Goal: Information Seeking & Learning: Learn about a topic

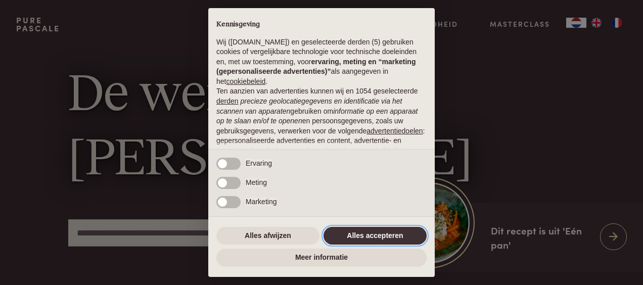
click at [390, 237] on button "Alles accepteren" at bounding box center [375, 236] width 103 height 18
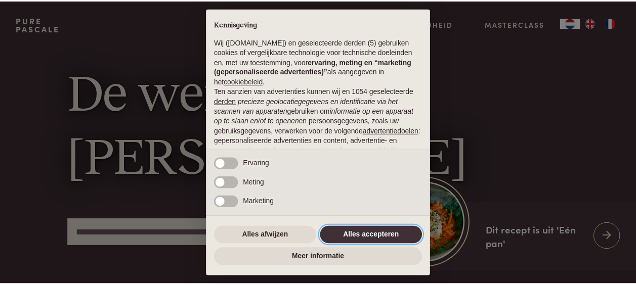
scroll to position [121, 0]
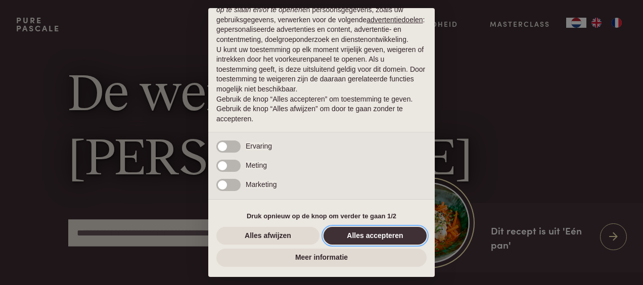
click at [383, 242] on button "Alles accepteren" at bounding box center [375, 236] width 103 height 18
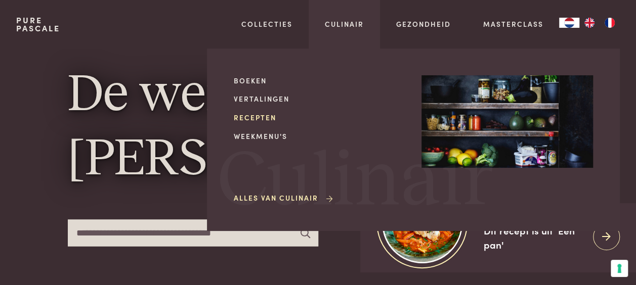
click at [258, 120] on link "Recepten" at bounding box center [319, 117] width 171 height 11
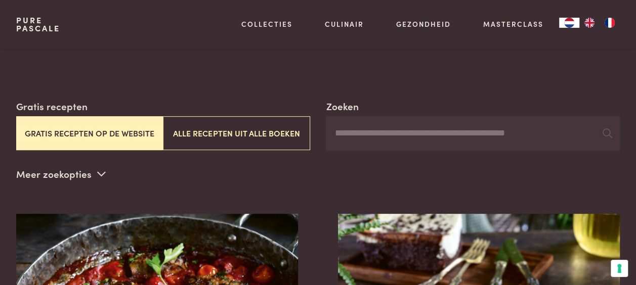
scroll to position [148, 0]
click at [94, 166] on p "Meer zoekopties" at bounding box center [60, 173] width 89 height 15
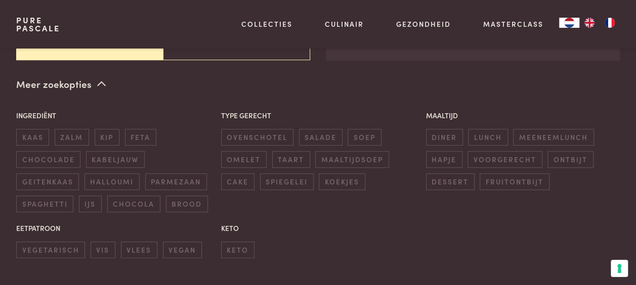
scroll to position [238, 0]
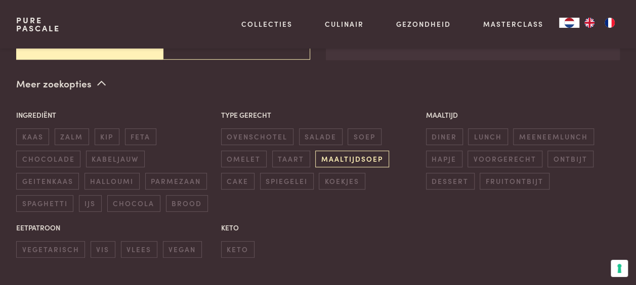
click at [333, 151] on span "maaltijdsoep" at bounding box center [351, 159] width 73 height 17
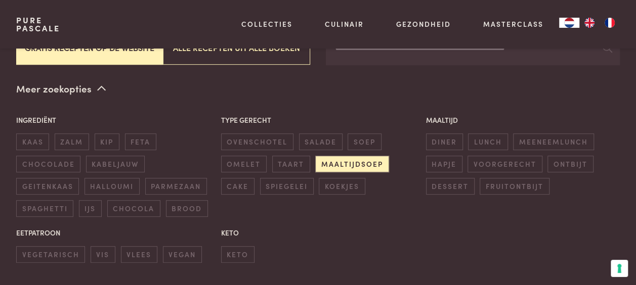
scroll to position [234, 0]
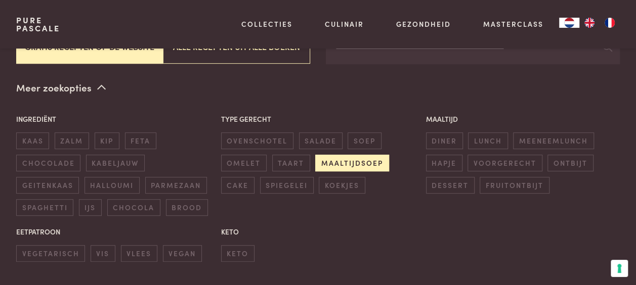
click at [345, 155] on span "maaltijdsoep" at bounding box center [351, 163] width 73 height 17
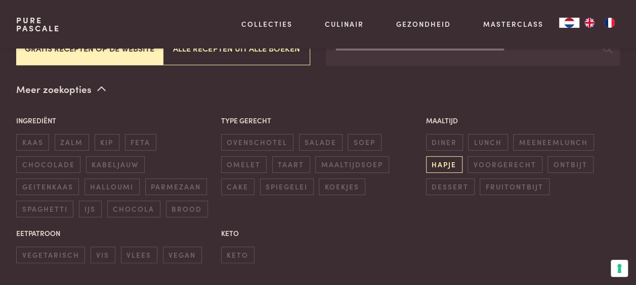
scroll to position [232, 0]
click at [442, 134] on span "diner" at bounding box center [444, 142] width 37 height 17
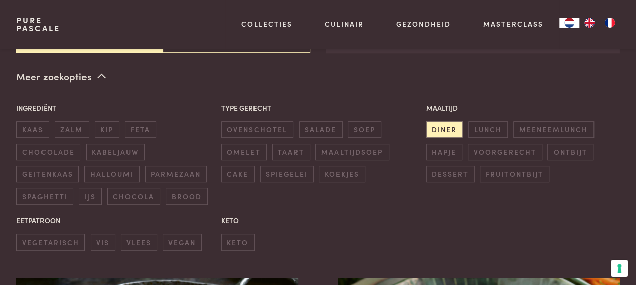
scroll to position [242, 0]
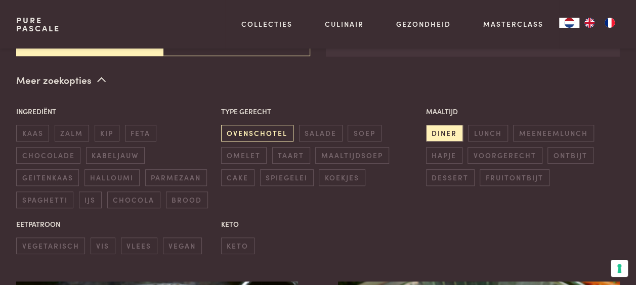
click at [273, 125] on span "ovenschotel" at bounding box center [257, 133] width 72 height 17
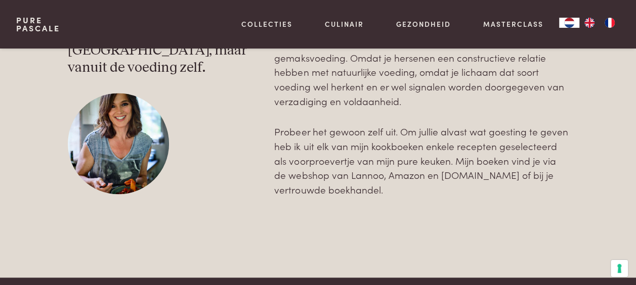
scroll to position [2565, 0]
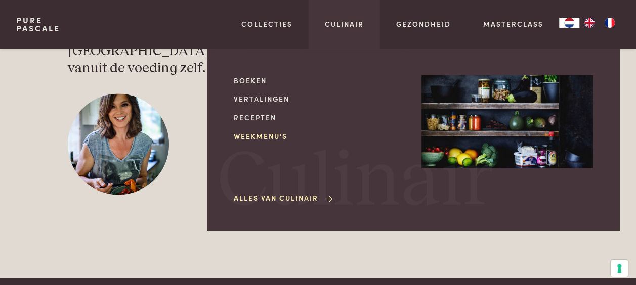
click at [274, 138] on link "Weekmenu's" at bounding box center [319, 136] width 171 height 11
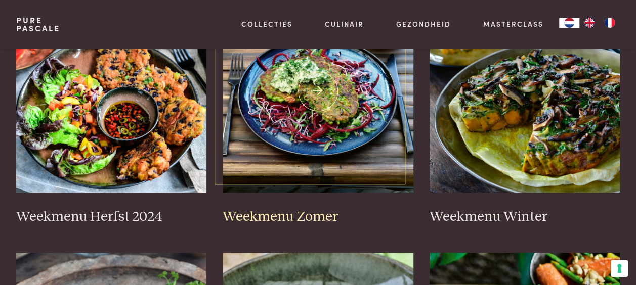
scroll to position [305, 0]
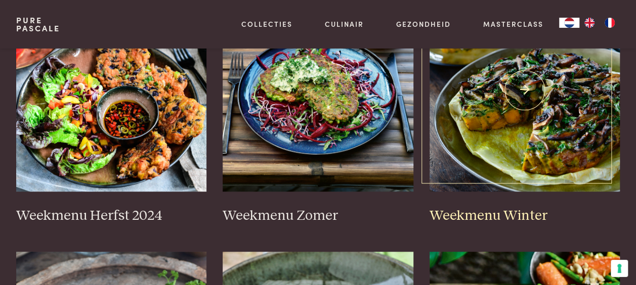
click at [485, 132] on img at bounding box center [524, 90] width 191 height 202
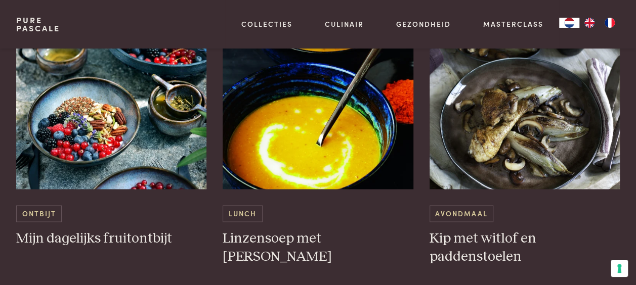
scroll to position [711, 0]
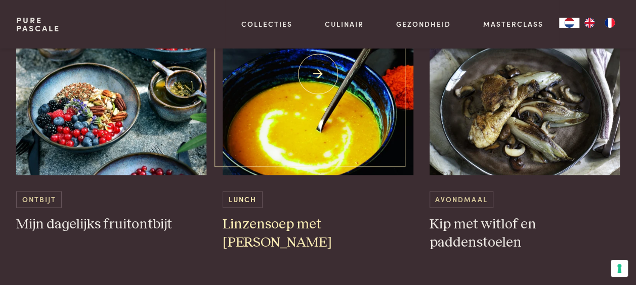
drag, startPoint x: 0, startPoint y: 0, endPoint x: 366, endPoint y: 198, distance: 416.2
click at [366, 198] on div "Lunch" at bounding box center [317, 199] width 191 height 17
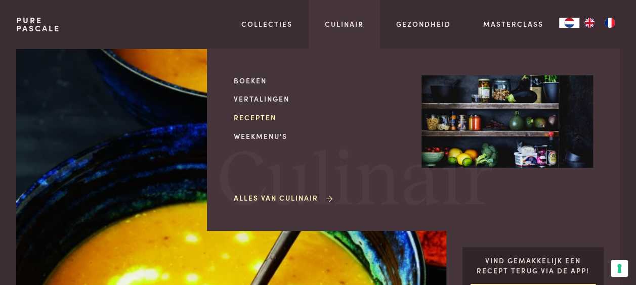
click at [254, 116] on link "Recepten" at bounding box center [319, 117] width 171 height 11
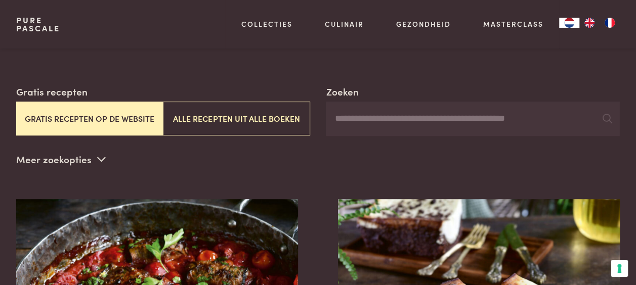
scroll to position [163, 0]
click at [254, 116] on button "Alle recepten uit alle boeken" at bounding box center [236, 118] width 147 height 34
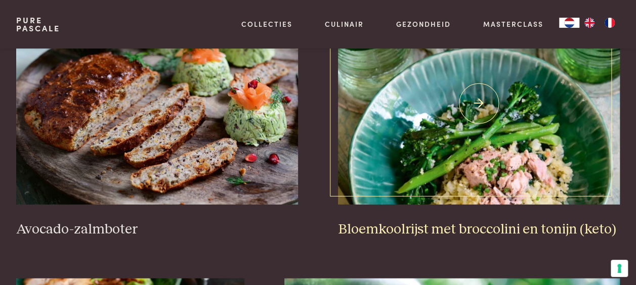
scroll to position [1217, 0]
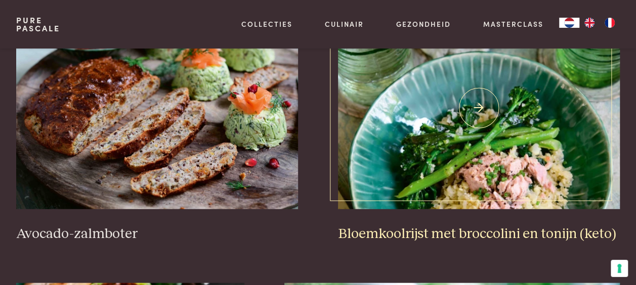
click at [448, 197] on link "Bloemkoolrijst met broccolini en tonijn (keto)" at bounding box center [479, 125] width 282 height 236
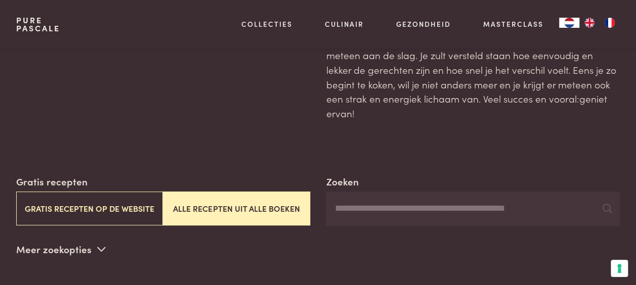
scroll to position [84, 0]
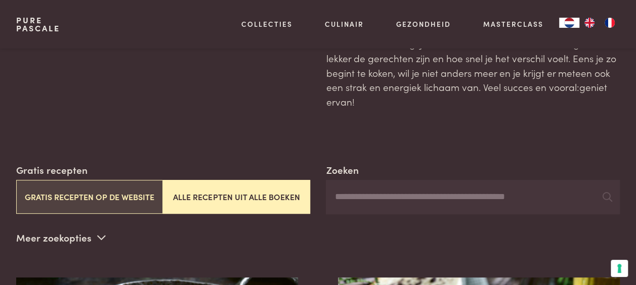
click at [101, 180] on button "Gratis recepten op de website" at bounding box center [89, 197] width 147 height 34
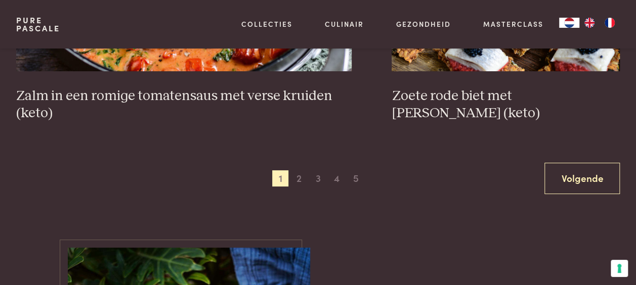
scroll to position [1891, 0]
click at [258, 162] on div "Vorige 1 2 3 4 5 6 Volgende" at bounding box center [317, 178] width 603 height 32
click at [293, 170] on span "2" at bounding box center [299, 178] width 16 height 16
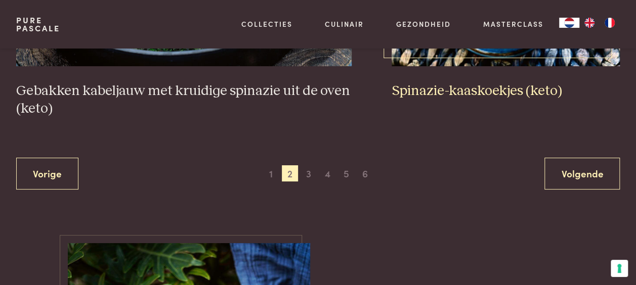
scroll to position [1913, 0]
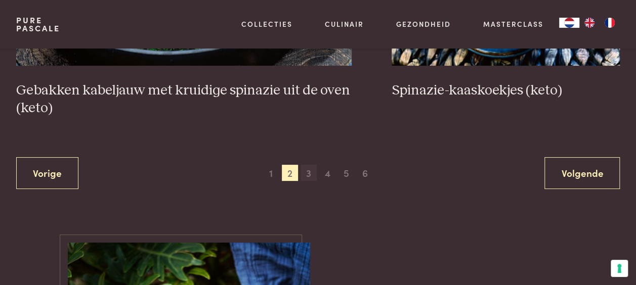
click at [310, 165] on span "3" at bounding box center [308, 173] width 16 height 16
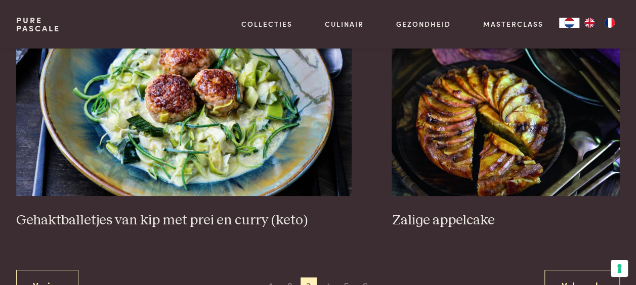
scroll to position [1853, 0]
click at [332, 277] on span "4" at bounding box center [327, 285] width 16 height 16
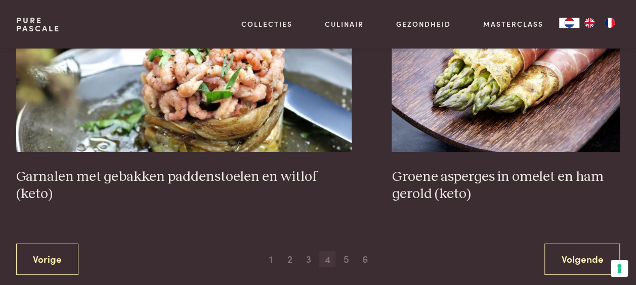
scroll to position [1809, 0]
click at [342, 252] on span "5" at bounding box center [346, 260] width 16 height 16
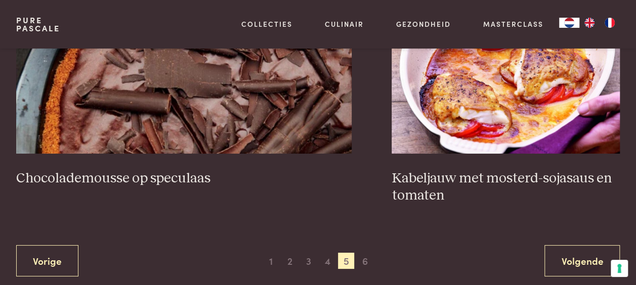
scroll to position [1844, 0]
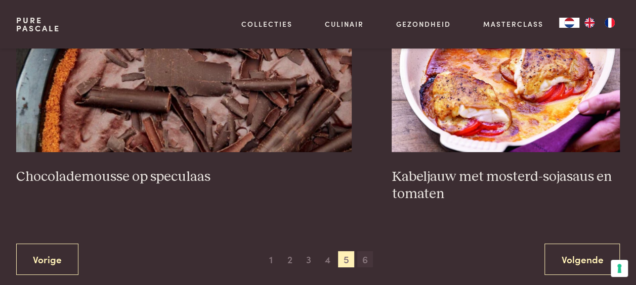
click at [364, 251] on span "6" at bounding box center [365, 259] width 16 height 16
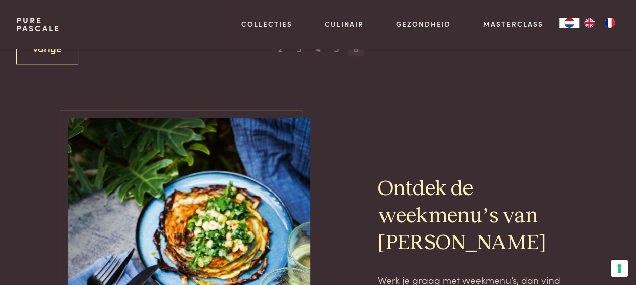
scroll to position [615, 0]
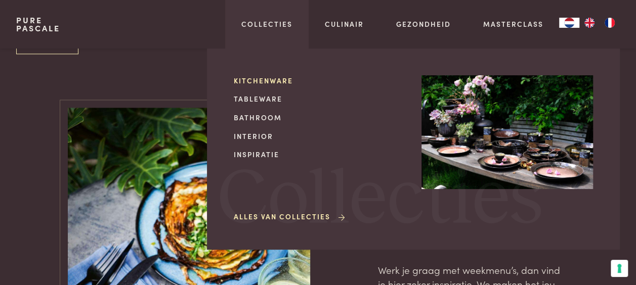
click at [261, 82] on link "Kitchenware" at bounding box center [319, 80] width 171 height 11
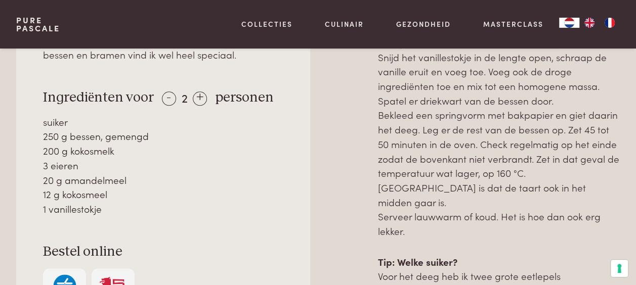
scroll to position [466, 0]
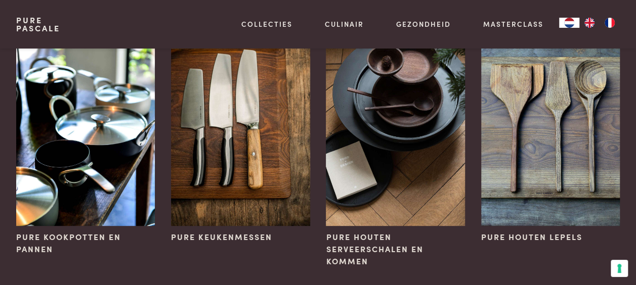
scroll to position [117, 0]
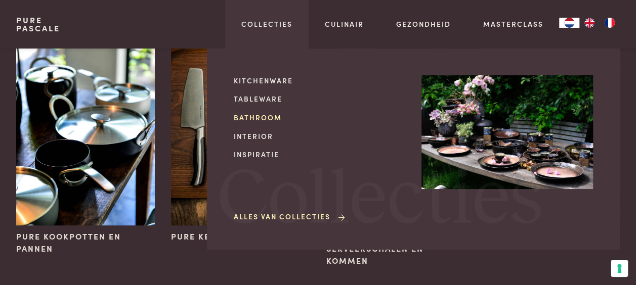
click at [253, 119] on link "Bathroom" at bounding box center [319, 117] width 171 height 11
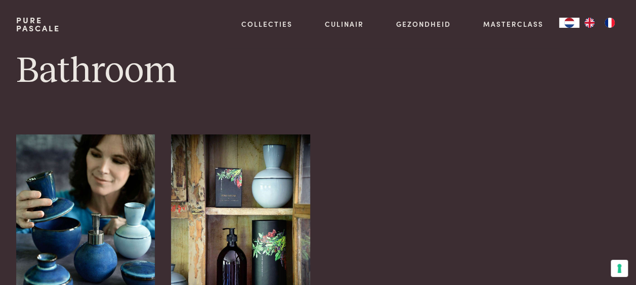
scroll to position [108, 0]
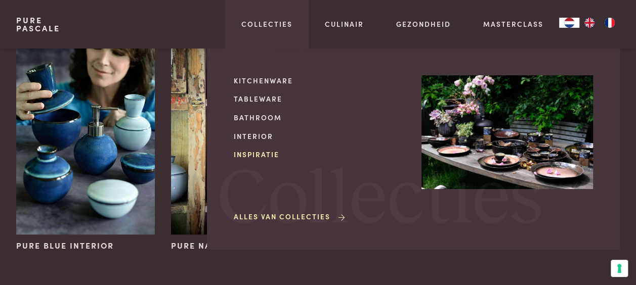
click at [252, 152] on link "Inspiratie" at bounding box center [319, 154] width 171 height 11
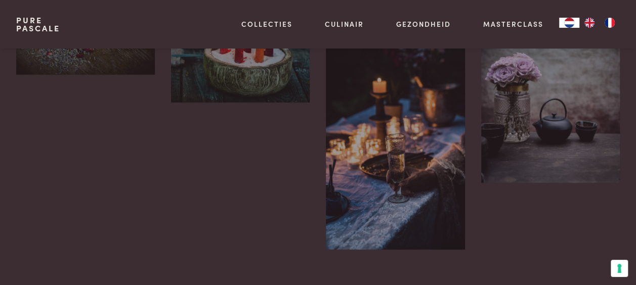
scroll to position [1419, 0]
